Goal: Communication & Community: Answer question/provide support

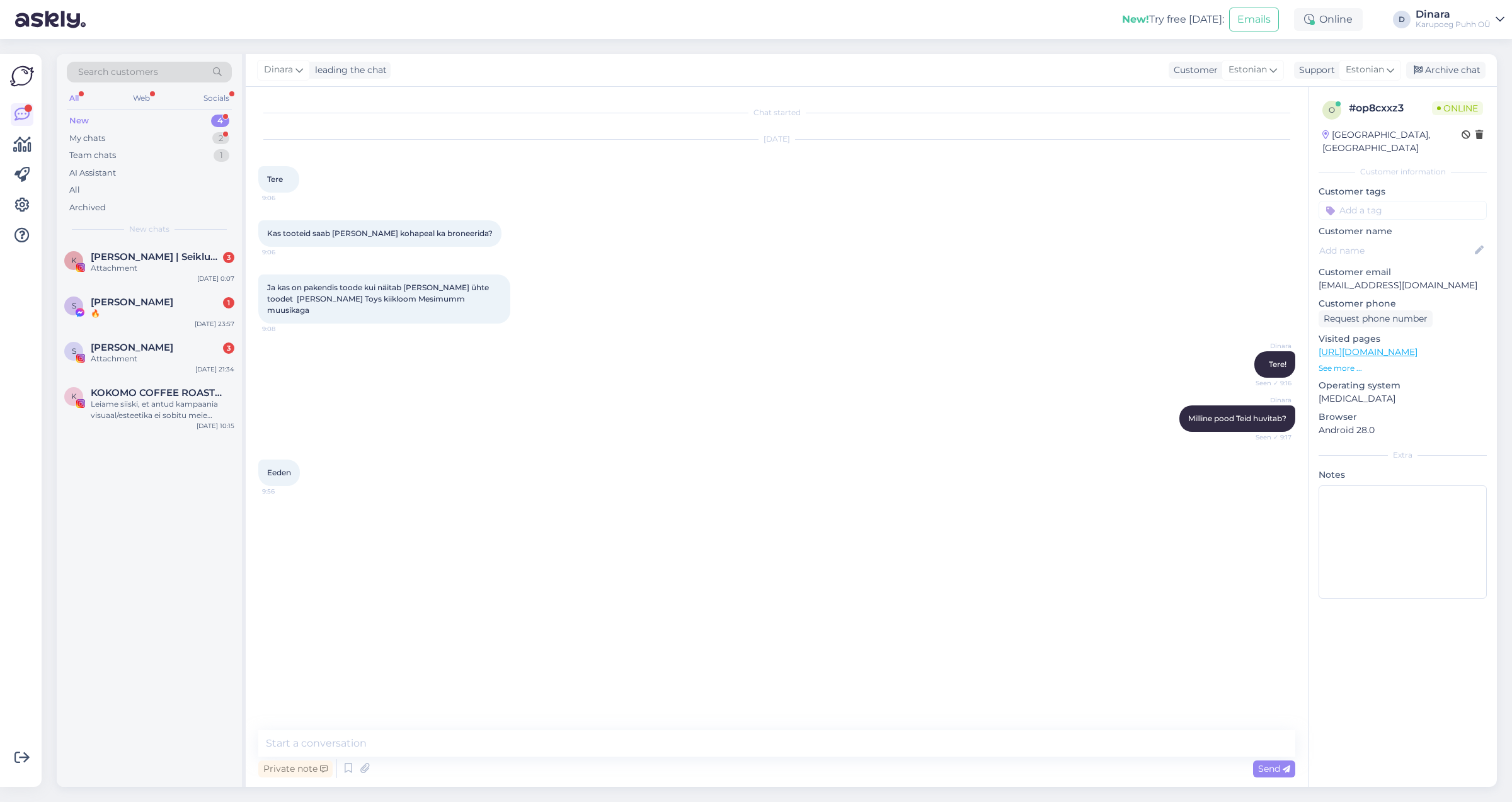
click at [408, 752] on textarea at bounding box center [777, 744] width 1037 height 26
click at [299, 740] on textarea "on või,alik e-[PERSON_NAME] kaudu vormistada tellimus" at bounding box center [777, 744] width 1037 height 26
click at [531, 748] on textarea "on võimalik e-[PERSON_NAME] kaudu vormistada tellimus" at bounding box center [777, 744] width 1037 height 26
click at [529, 740] on textarea "on võimalik e-[PERSON_NAME] kaudu vormistada tellimus ja poes [PERSON_NAME], võ…" at bounding box center [777, 744] width 1037 height 26
type textarea "on võimalik e-[PERSON_NAME] kaudu vormistada tellimus [PERSON_NAME] [PERSON_NAM…"
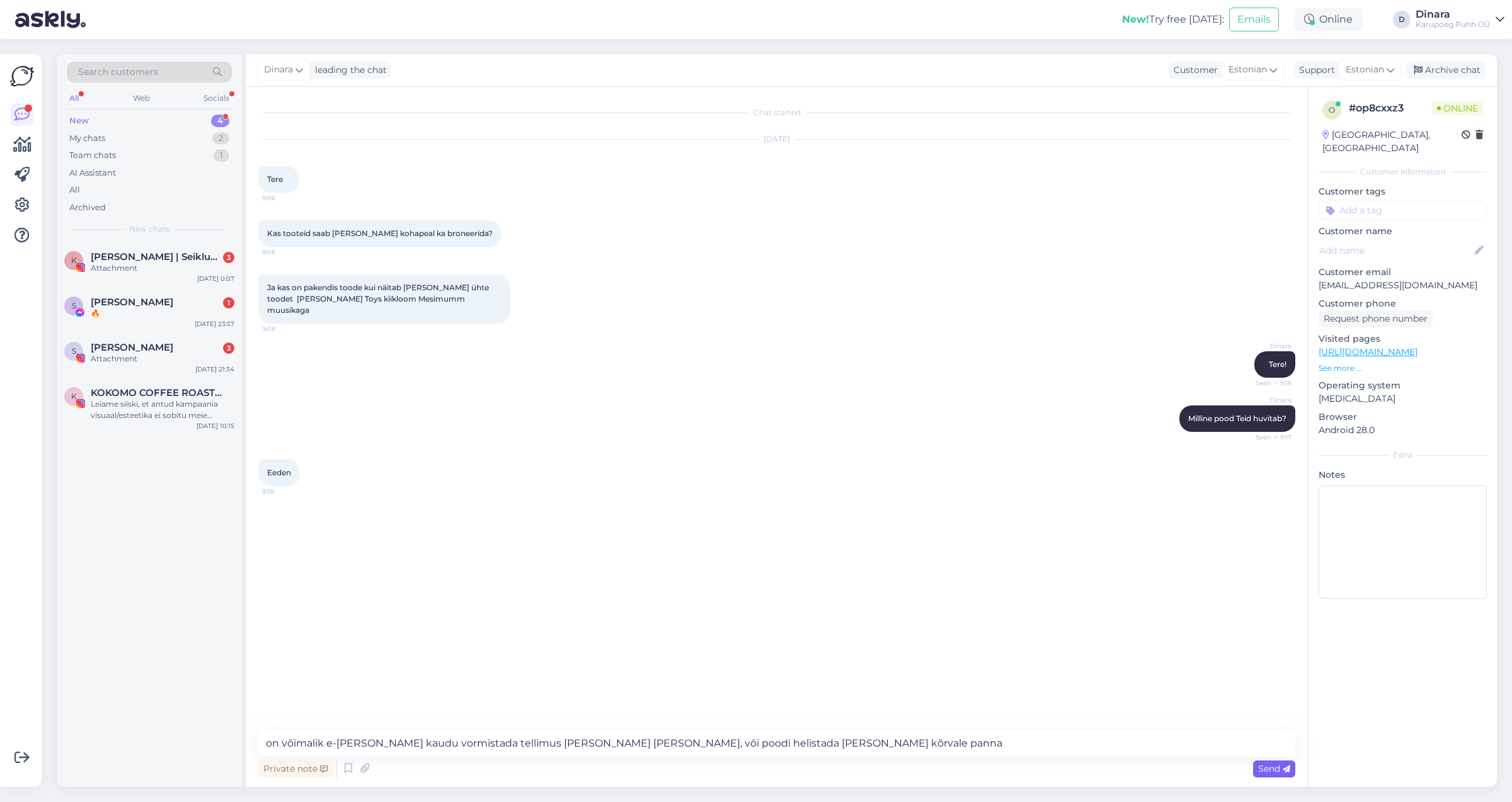
click at [1282, 769] on span "Send" at bounding box center [1274, 768] width 32 height 11
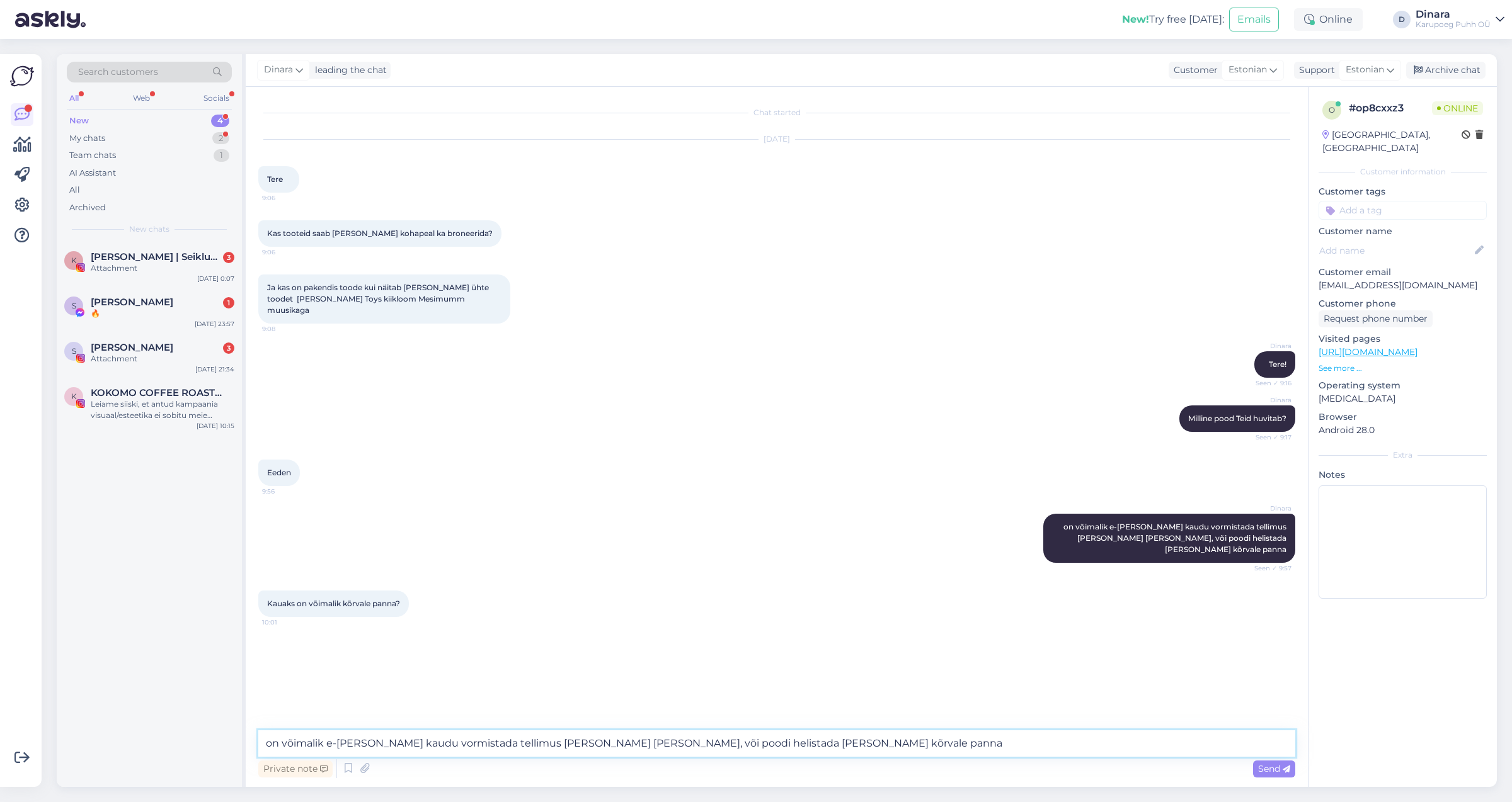
click at [553, 743] on textarea "on võimalik e-[PERSON_NAME] kaudu vormistada tellimus [PERSON_NAME] [PERSON_NAM…" at bounding box center [777, 744] width 1037 height 26
type textarea "s"
click at [270, 751] on textarea "kuna toode on viimane, sellele võib e-[PERSON_NAME] tellimus tulla." at bounding box center [777, 744] width 1037 height 26
click at [551, 753] on textarea "Kuna toode on viimane, sellele võib e-[PERSON_NAME] tellimus tulla." at bounding box center [777, 744] width 1037 height 26
type textarea "Kuna toode on viimane, sellele võib e-[PERSON_NAME] tellimus tulla. Usun, et üh…"
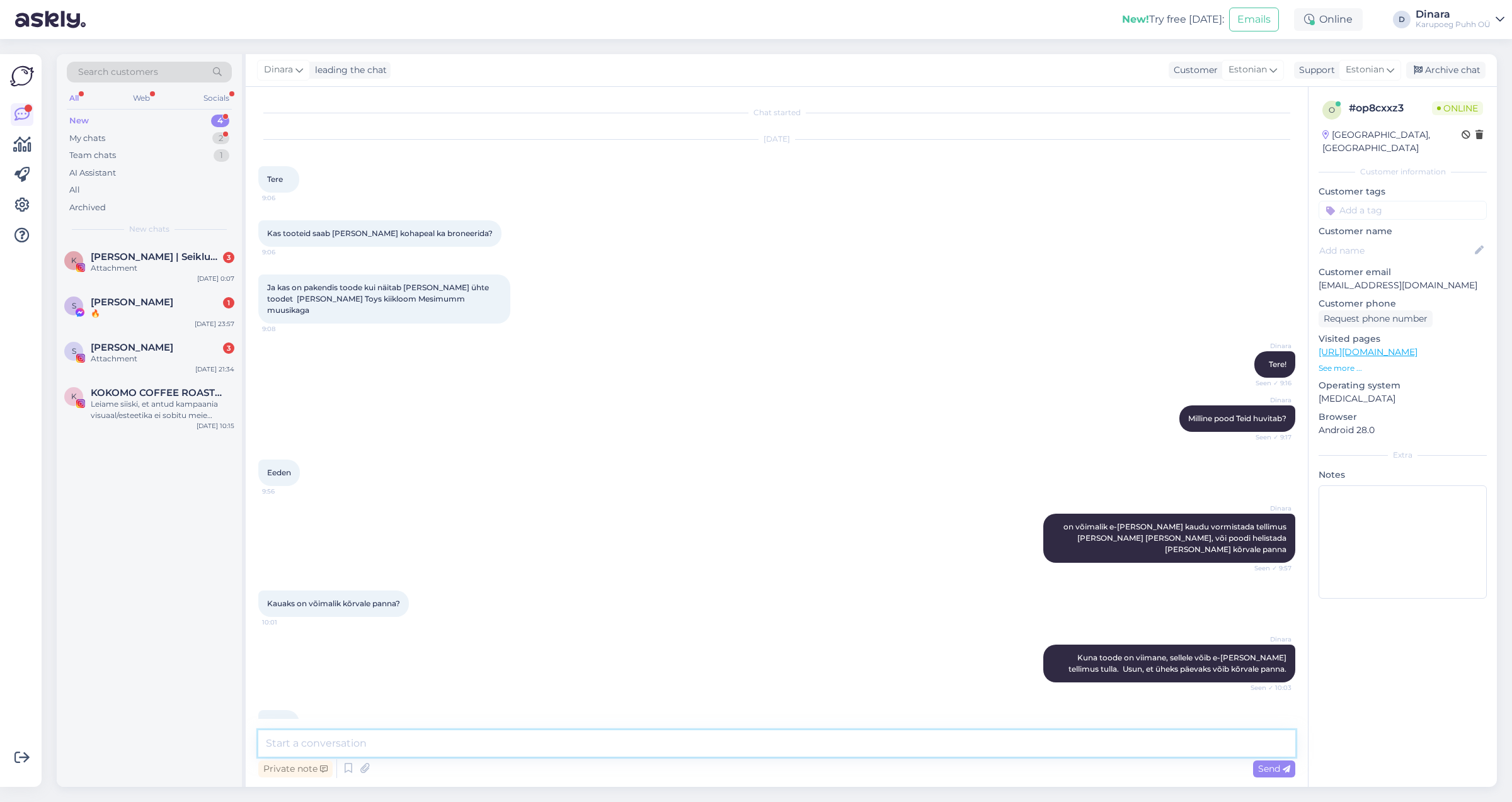
scroll to position [10, 0]
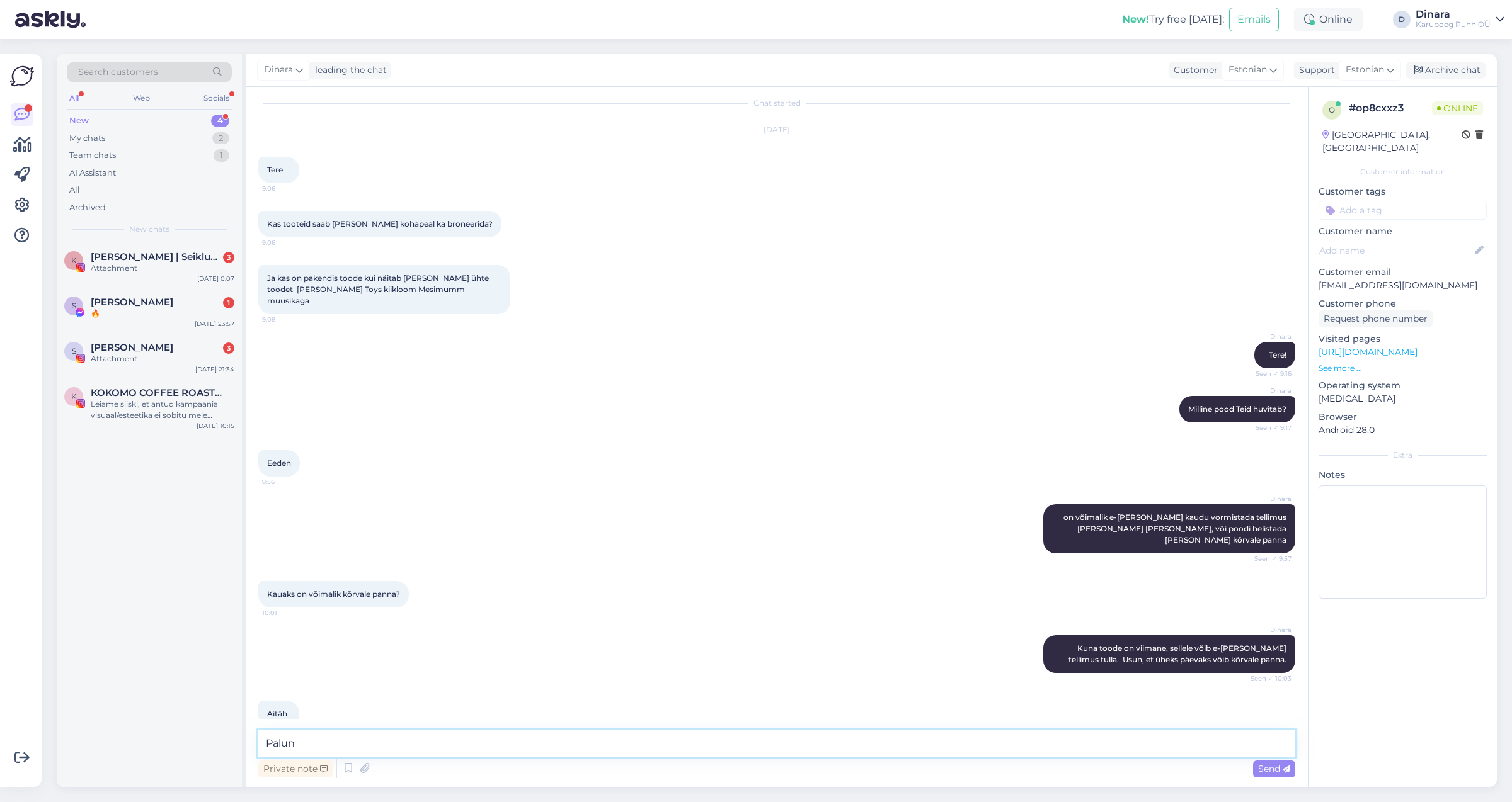
type textarea "Palun"
click at [1249, 772] on div "Private note Send" at bounding box center [777, 769] width 1037 height 24
click at [1257, 772] on div "Send" at bounding box center [1274, 769] width 42 height 17
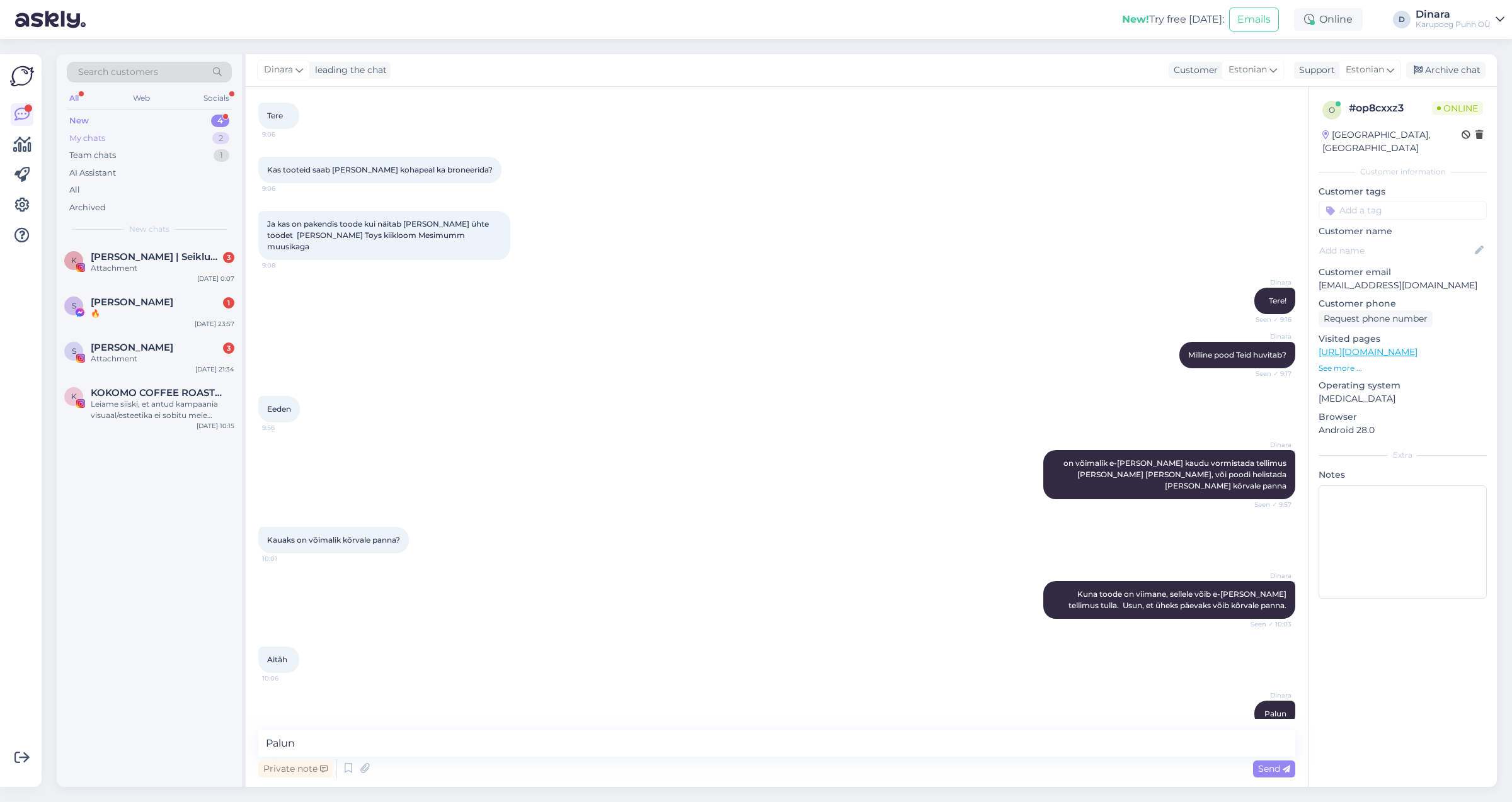
click at [126, 139] on div "My chats 2" at bounding box center [149, 138] width 165 height 18
